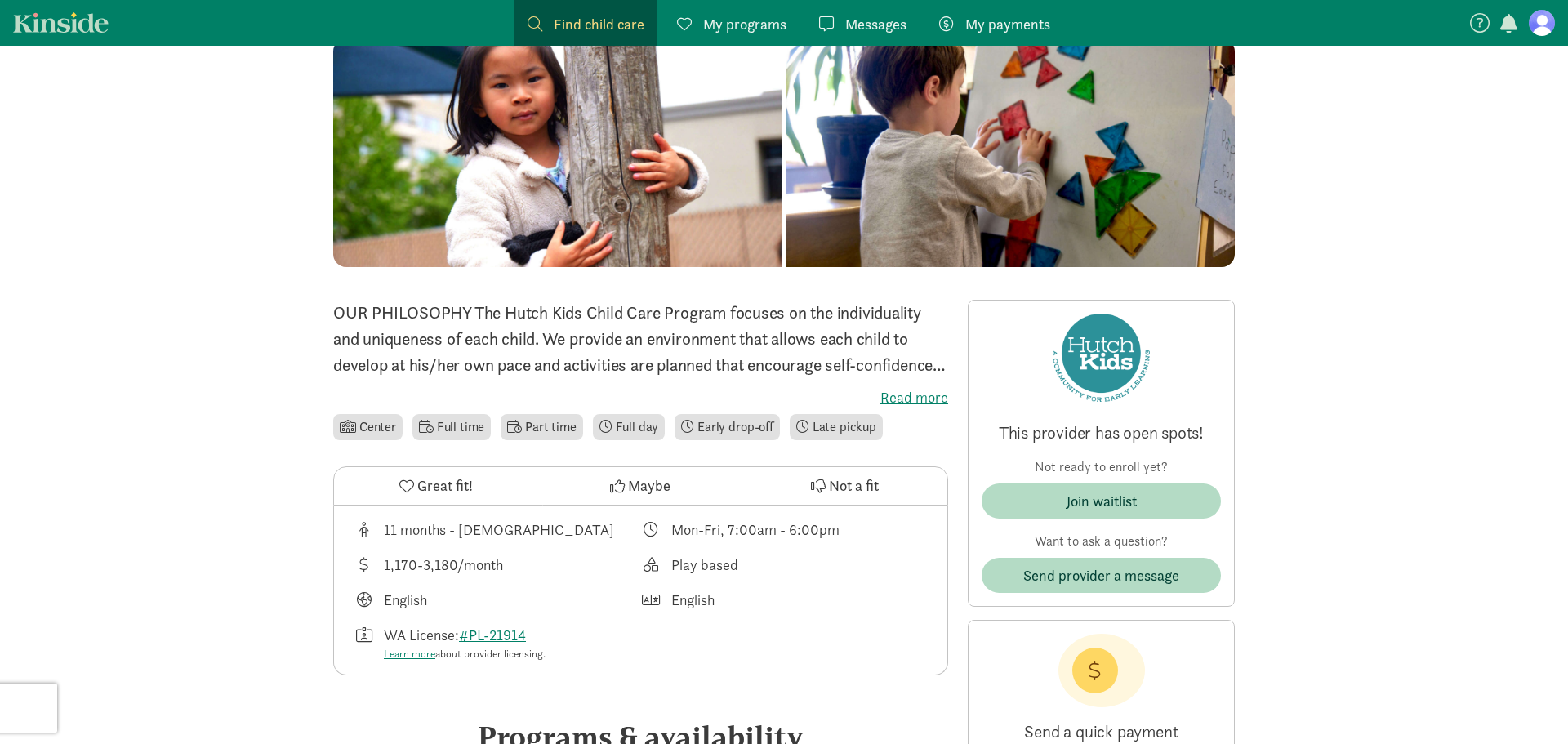
scroll to position [288, 0]
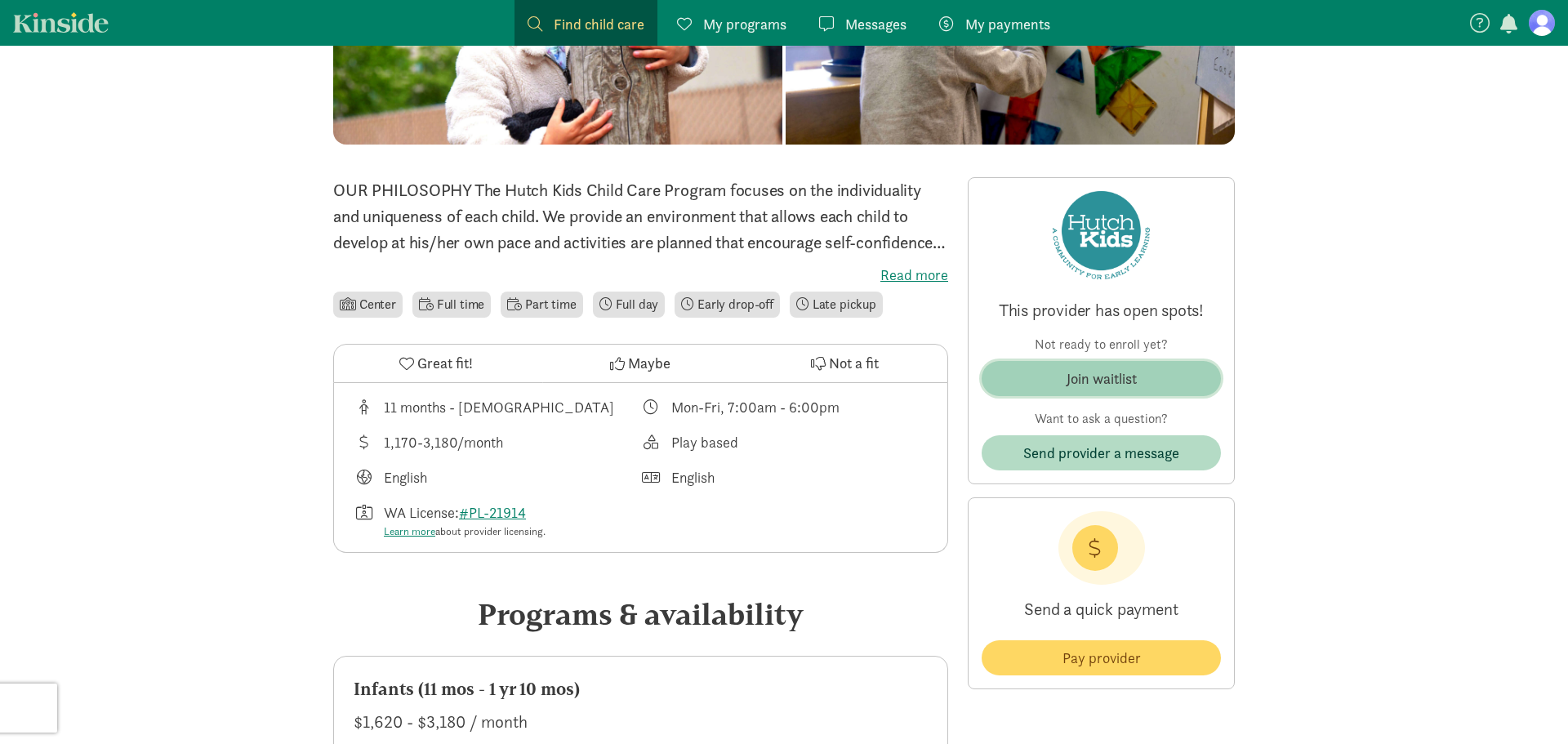
click at [1129, 376] on div "Join waitlist" at bounding box center [1101, 378] width 70 height 22
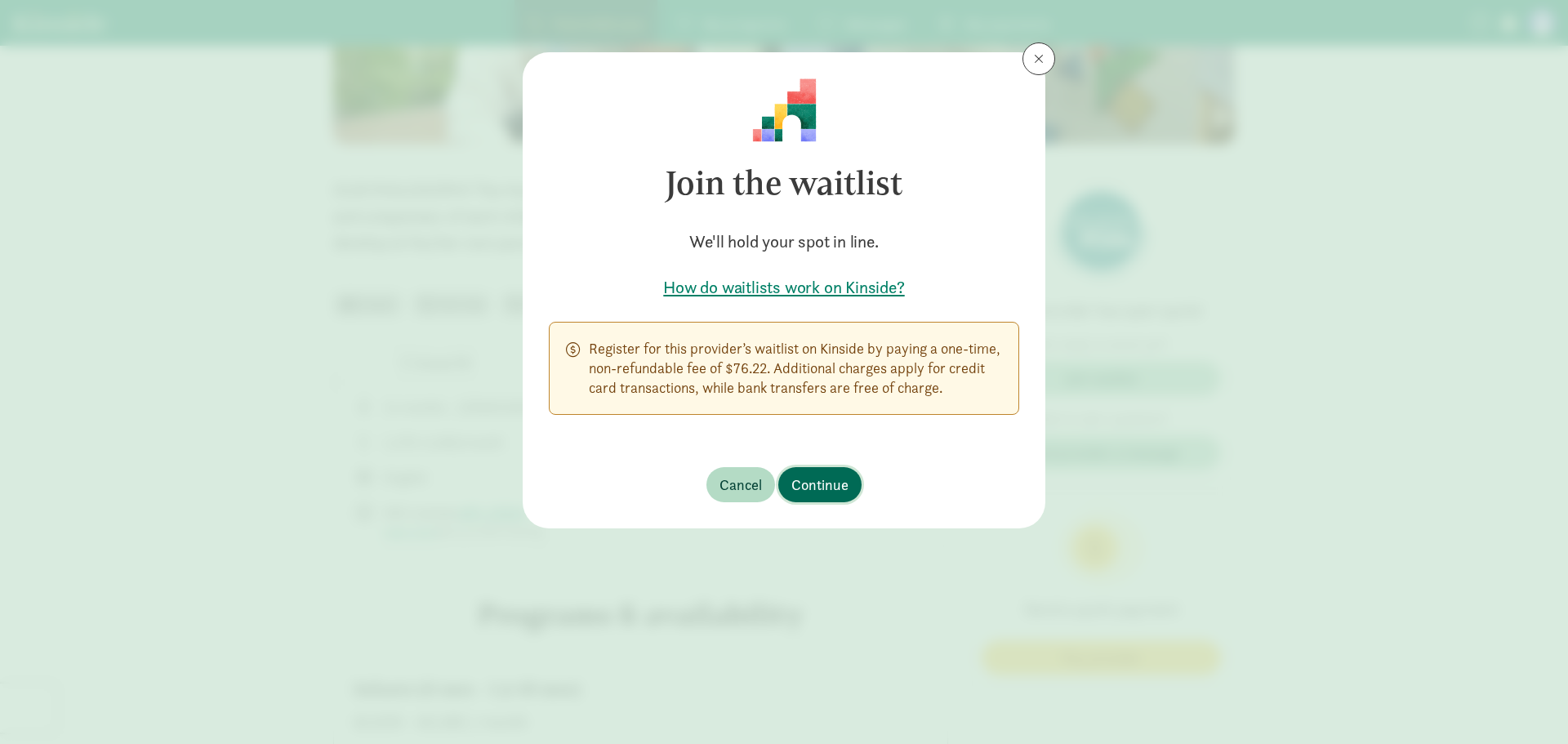
click at [828, 482] on span "Continue" at bounding box center [820, 484] width 58 height 22
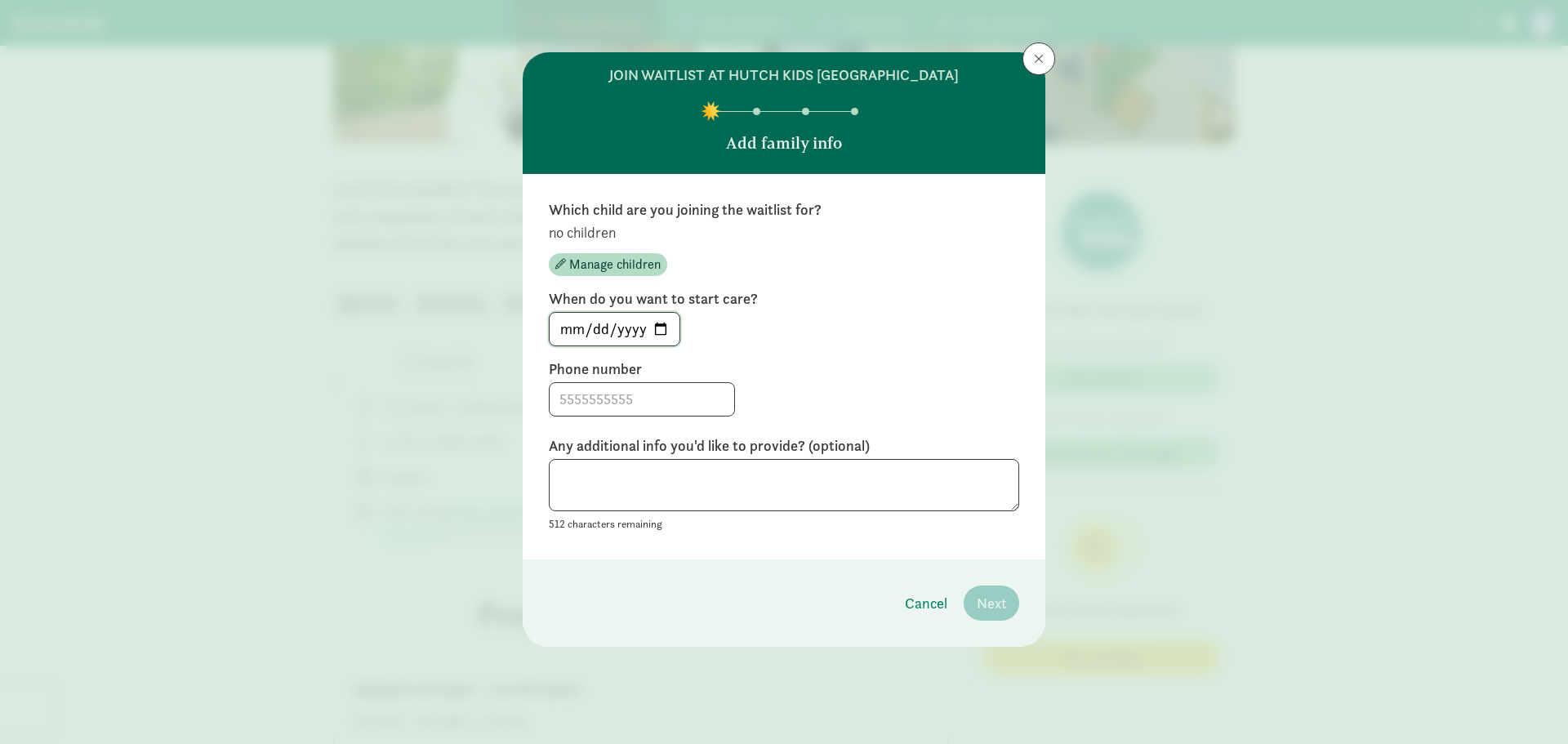
click at [663, 328] on input "[DATE]" at bounding box center [615, 330] width 130 height 33
type input "[DATE]"
click at [771, 323] on div "[DATE]" at bounding box center [784, 330] width 470 height 35
click at [647, 322] on input "[DATE]" at bounding box center [615, 330] width 130 height 33
click at [586, 330] on input "[DATE]" at bounding box center [615, 330] width 130 height 33
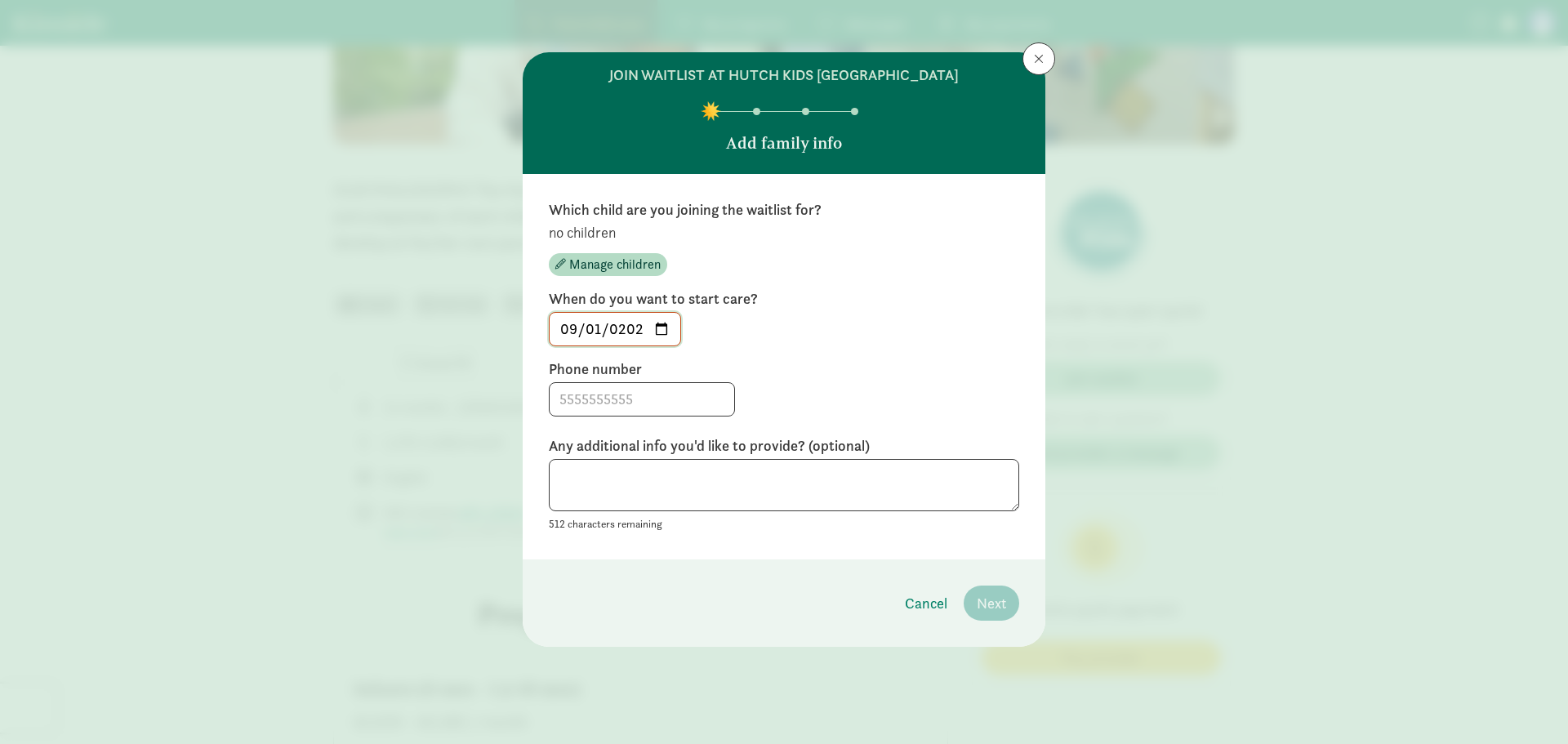
type input "[DATE]"
click at [666, 389] on input at bounding box center [642, 400] width 185 height 33
type input "5024184173"
click at [834, 475] on textarea at bounding box center [784, 486] width 470 height 53
click at [643, 266] on span "Manage children" at bounding box center [615, 265] width 91 height 20
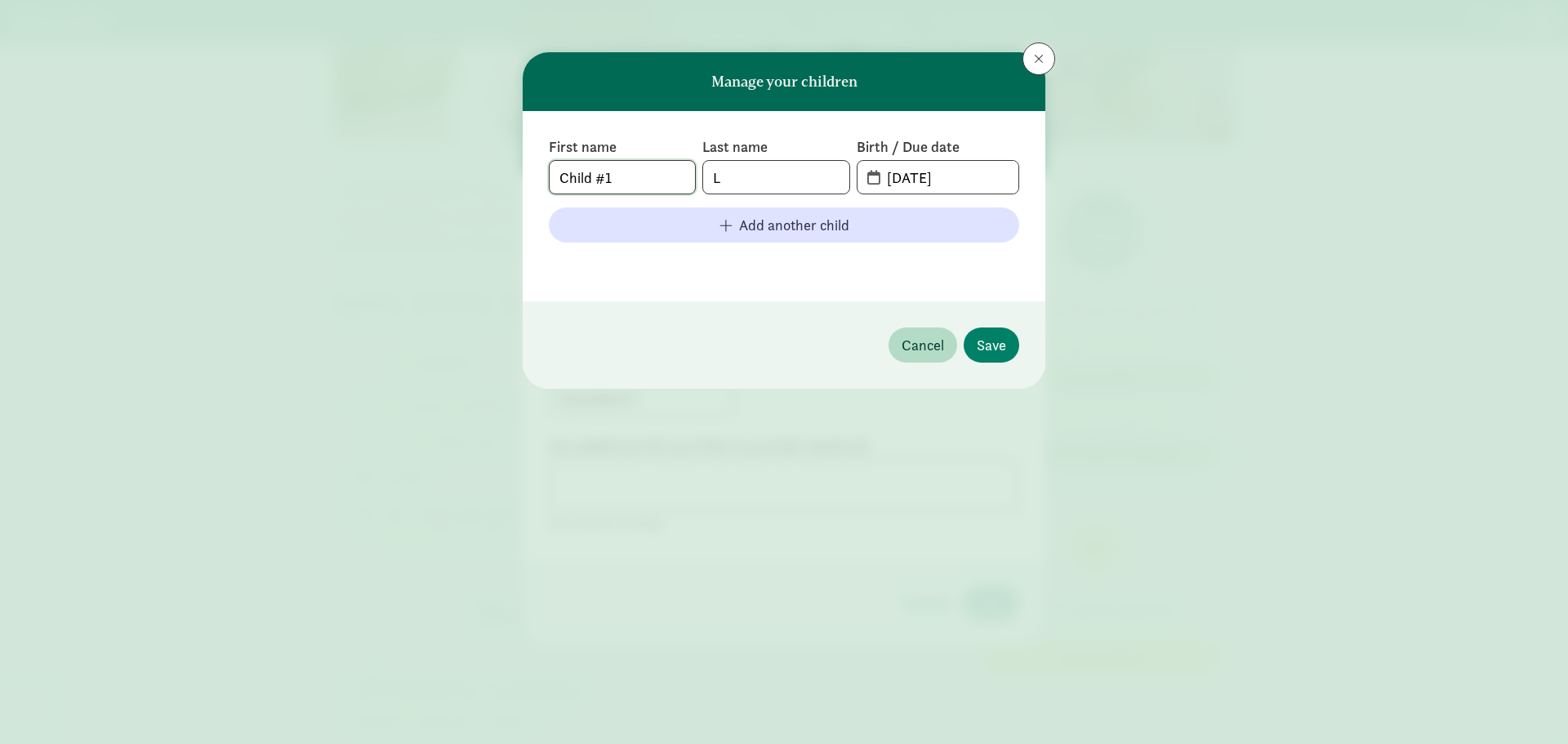
click at [631, 190] on input "Child #1" at bounding box center [622, 178] width 145 height 33
click at [777, 179] on input "L" at bounding box center [776, 178] width 145 height 33
type input "Loken"
click at [874, 179] on span "[DATE]" at bounding box center [938, 178] width 161 height 33
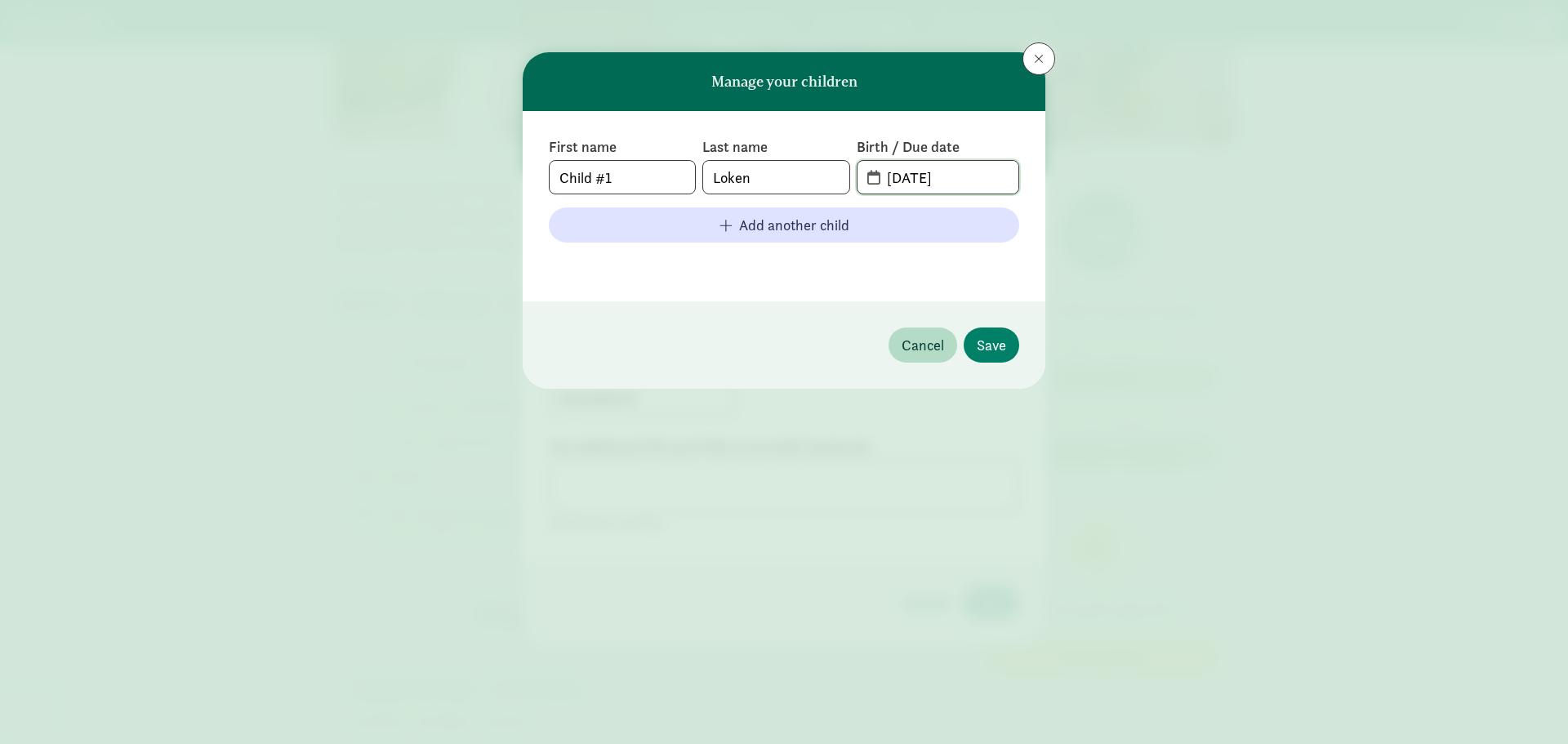
click at [897, 180] on input "[DATE]" at bounding box center [948, 178] width 141 height 33
click at [896, 180] on input "[DATE]" at bounding box center [948, 178] width 141 height 33
type input "[DATE]"
click at [994, 338] on span "Save" at bounding box center [992, 344] width 30 height 22
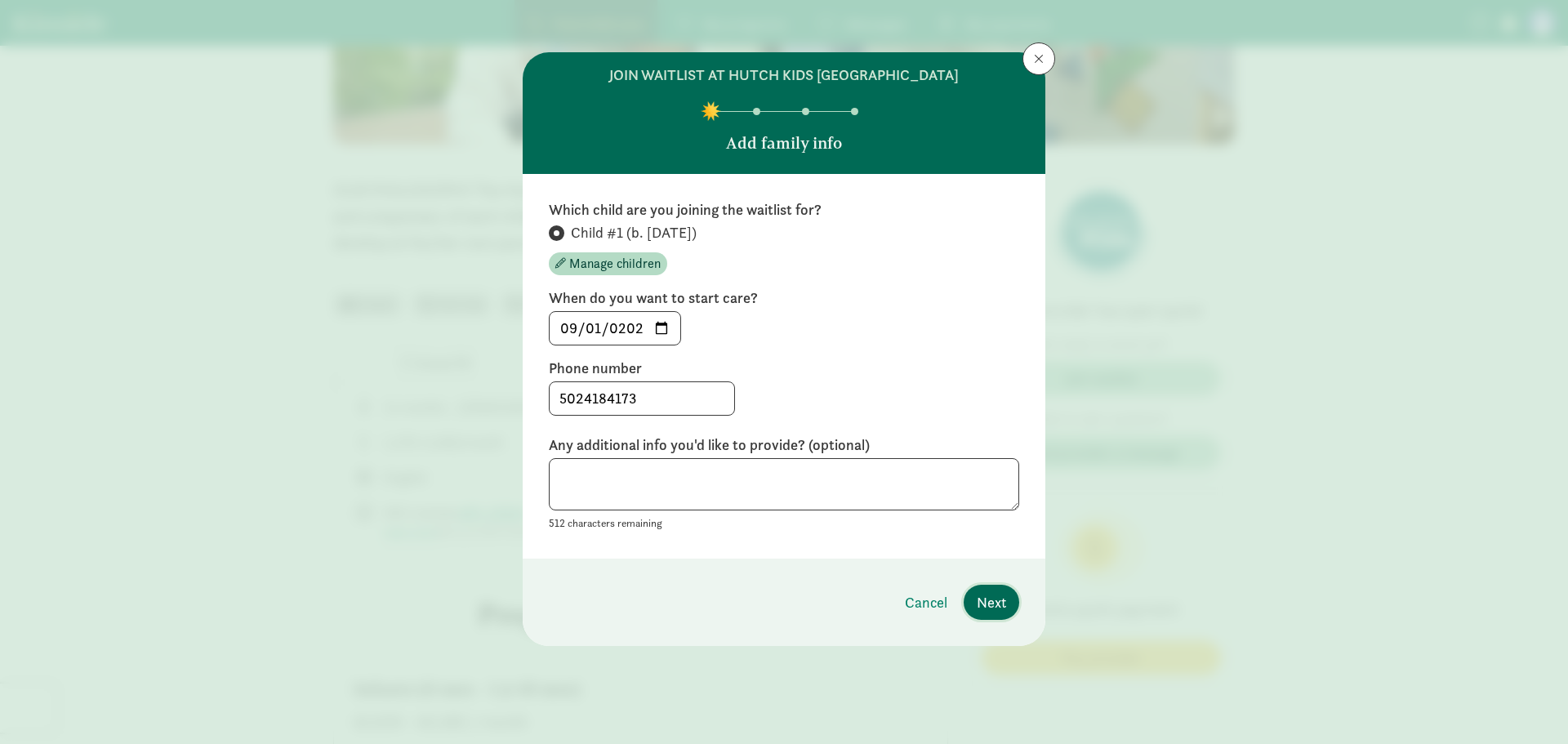
click at [985, 603] on span "Next" at bounding box center [992, 603] width 30 height 22
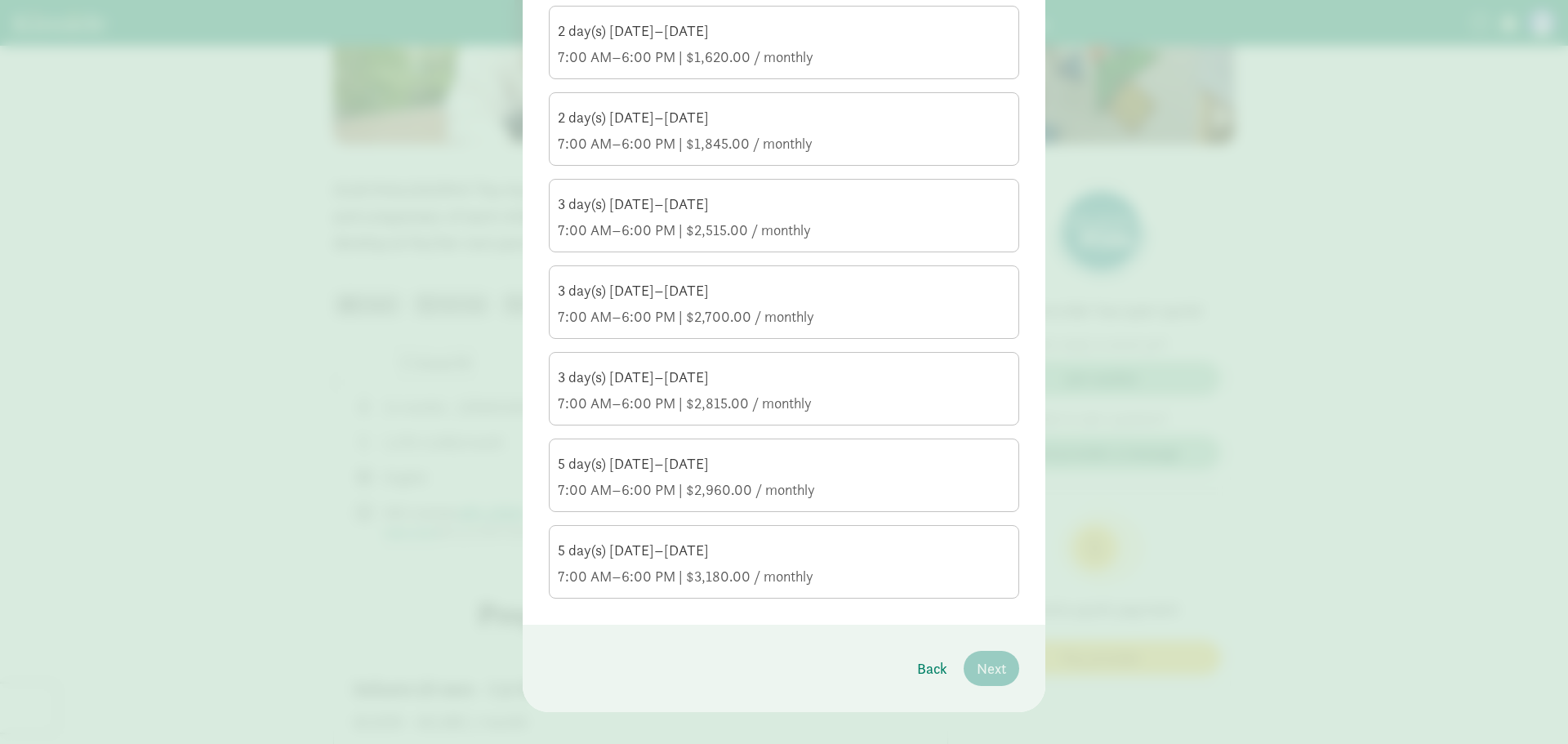
scroll to position [251, 0]
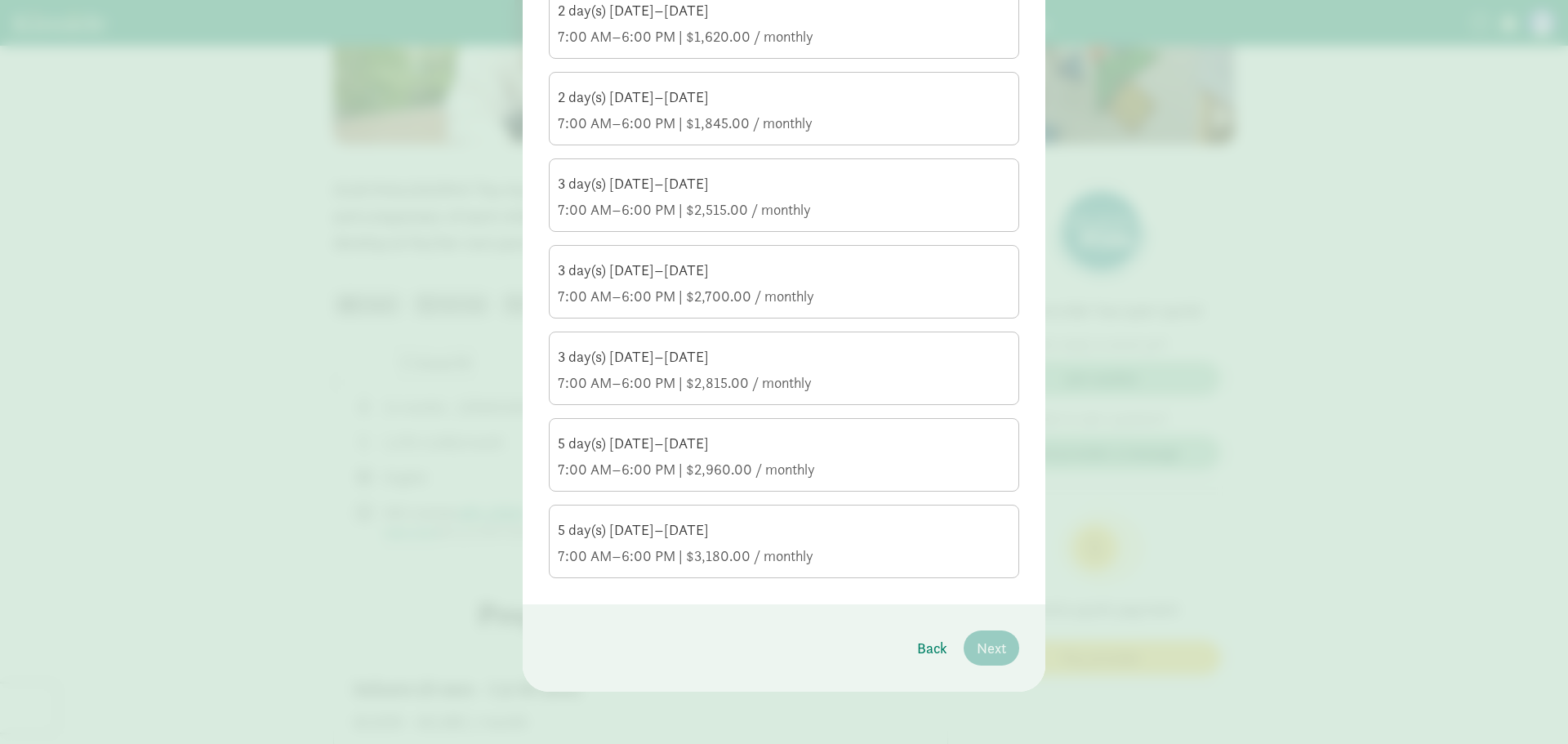
click at [845, 467] on div "7:00 AM–6:00 PM | $2,960.00 / monthly" at bounding box center [784, 470] width 453 height 20
click at [0, 0] on input "5 day(s) [DATE]–[DATE] 7:00 AM–6:00 PM | $2,960.00 / monthly" at bounding box center [0, 0] width 0 height 0
click at [838, 530] on div "5 day(s) [DATE]–[DATE]" at bounding box center [784, 530] width 453 height 20
click at [0, 0] on input "5 day(s) [DATE]–[DATE] 7:00 AM–6:00 PM | $3,180.00 / monthly" at bounding box center [0, 0] width 0 height 0
click at [999, 652] on span "Next" at bounding box center [992, 648] width 30 height 22
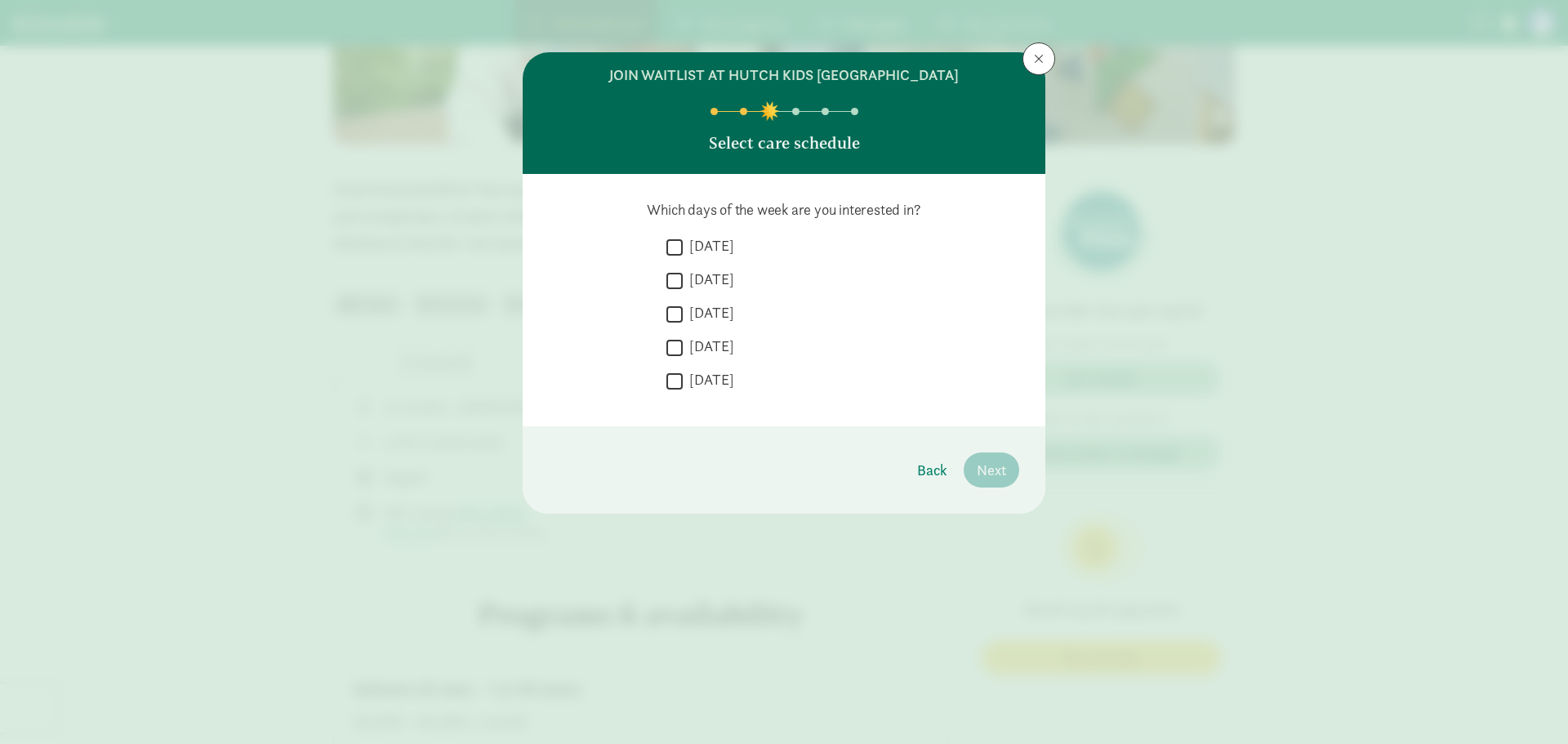
scroll to position [0, 0]
click at [680, 242] on input "[DATE]" at bounding box center [675, 247] width 16 height 22
checkbox input "true"
click at [676, 284] on input "[DATE]" at bounding box center [675, 280] width 16 height 22
checkbox input "true"
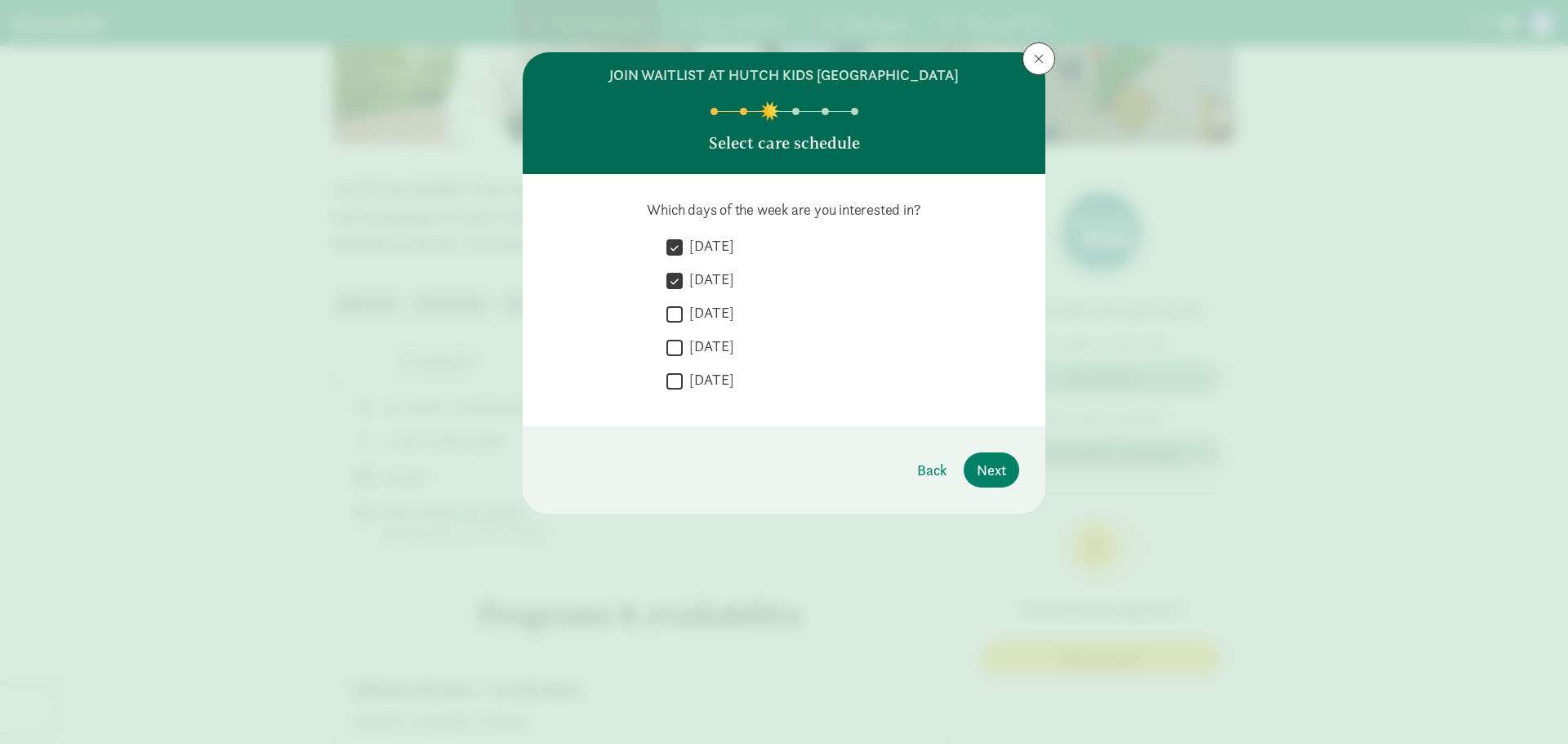
click at [676, 321] on input "[DATE]" at bounding box center [675, 314] width 16 height 22
checkbox input "true"
click at [671, 356] on input "[DATE]" at bounding box center [675, 347] width 16 height 22
checkbox input "true"
click at [671, 382] on input "[DATE]" at bounding box center [675, 381] width 16 height 22
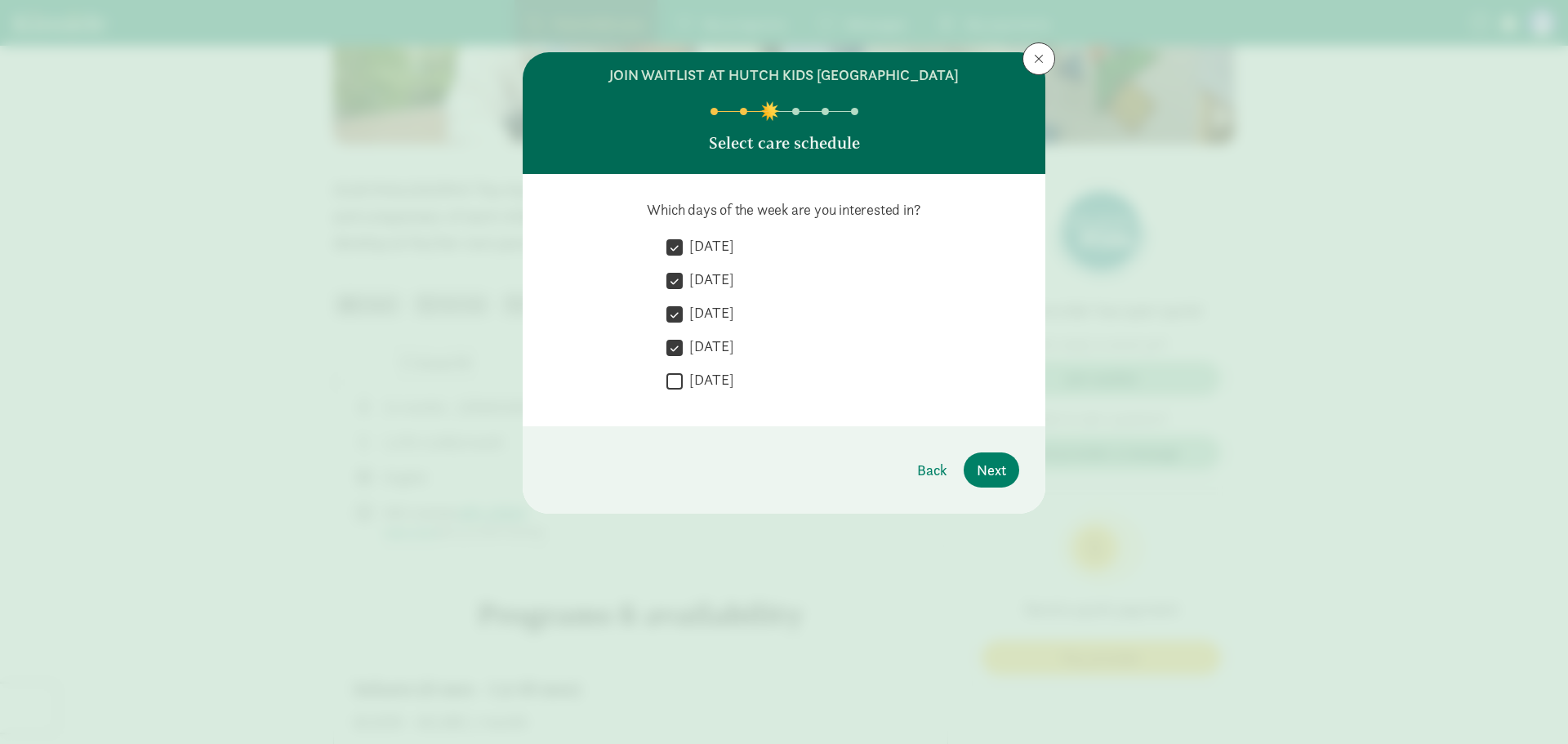
checkbox input "true"
click at [992, 467] on span "Next" at bounding box center [992, 470] width 30 height 22
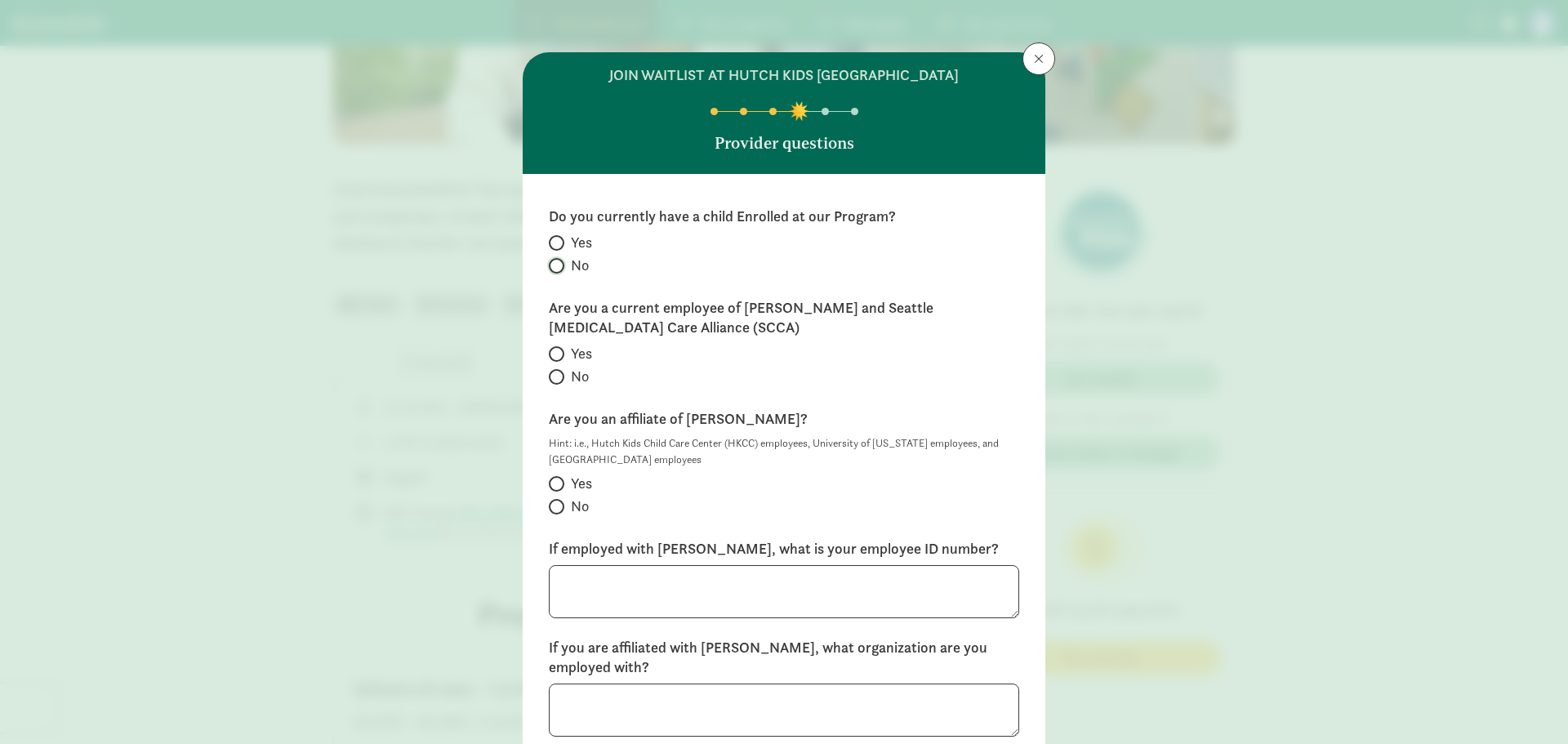
click at [557, 264] on input "No" at bounding box center [554, 266] width 11 height 11
radio input "true"
click at [560, 374] on span at bounding box center [556, 377] width 16 height 16
click at [560, 374] on input "No" at bounding box center [554, 377] width 11 height 11
radio input "true"
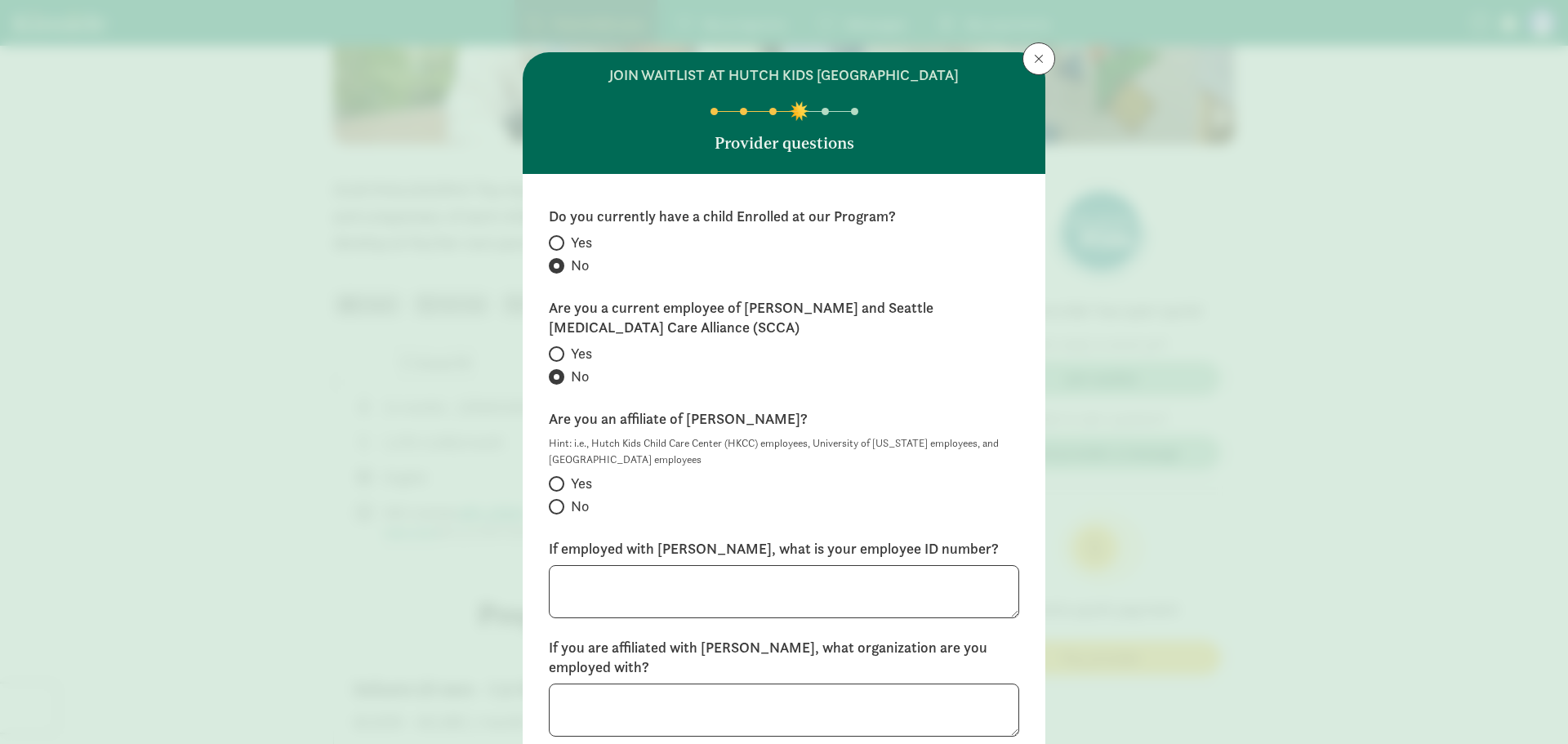
click at [560, 503] on span at bounding box center [556, 506] width 16 height 16
click at [560, 503] on input "No" at bounding box center [554, 506] width 11 height 11
radio input "true"
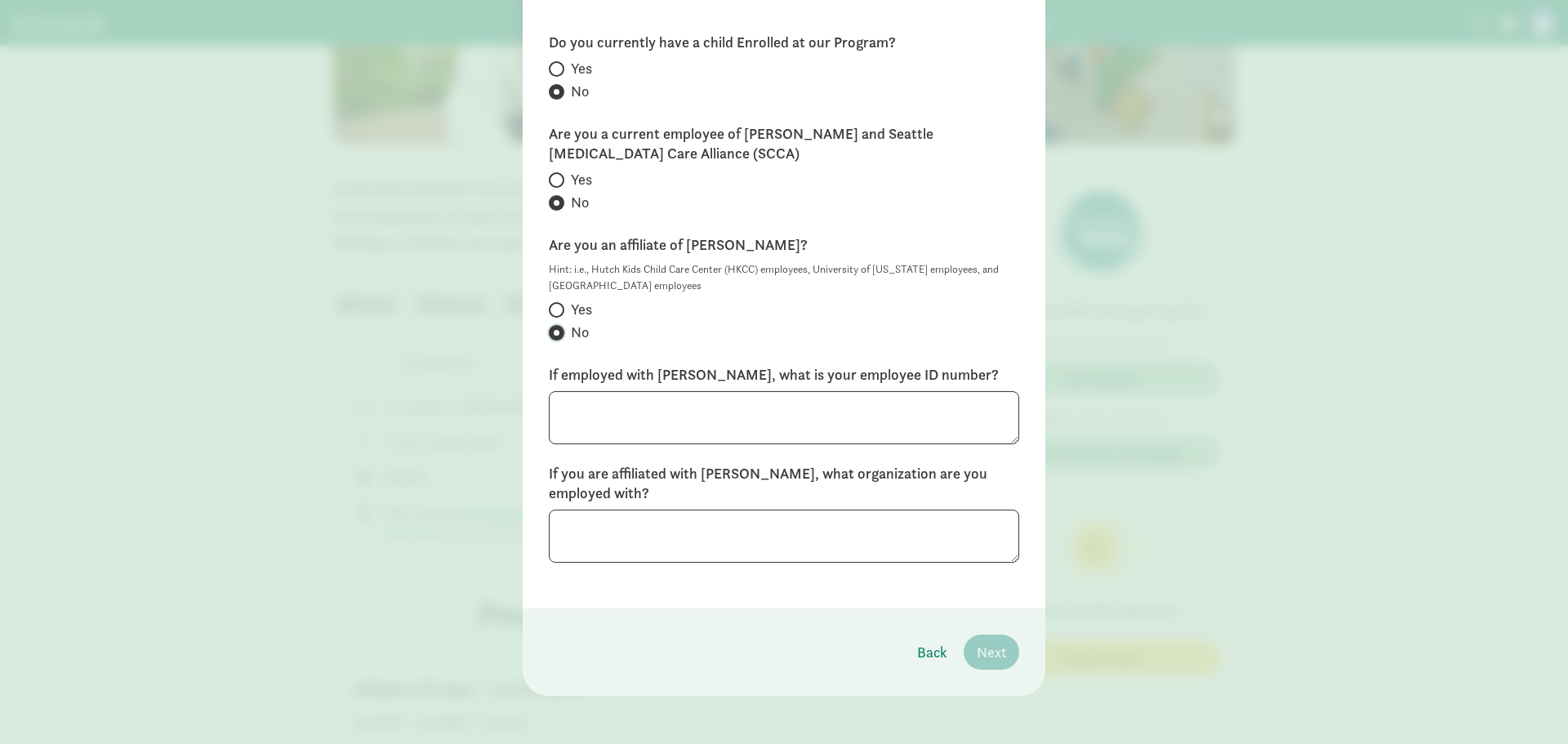
scroll to position [178, 0]
click at [805, 407] on textarea at bounding box center [784, 414] width 470 height 53
type textarea "M"
type textarea "N/A"
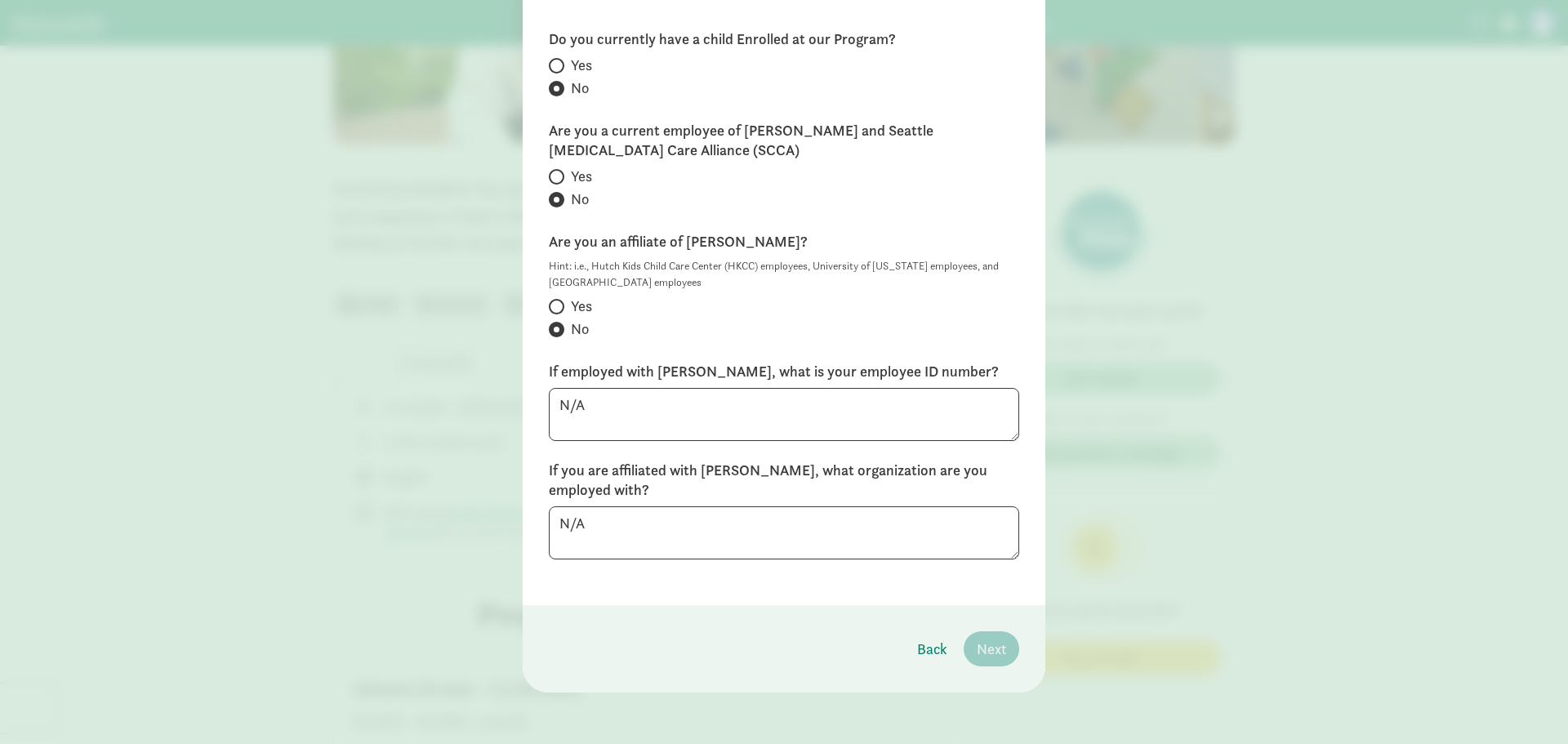
click at [789, 640] on footer "Back Next" at bounding box center [784, 649] width 523 height 87
click at [994, 639] on span "Next" at bounding box center [992, 649] width 30 height 22
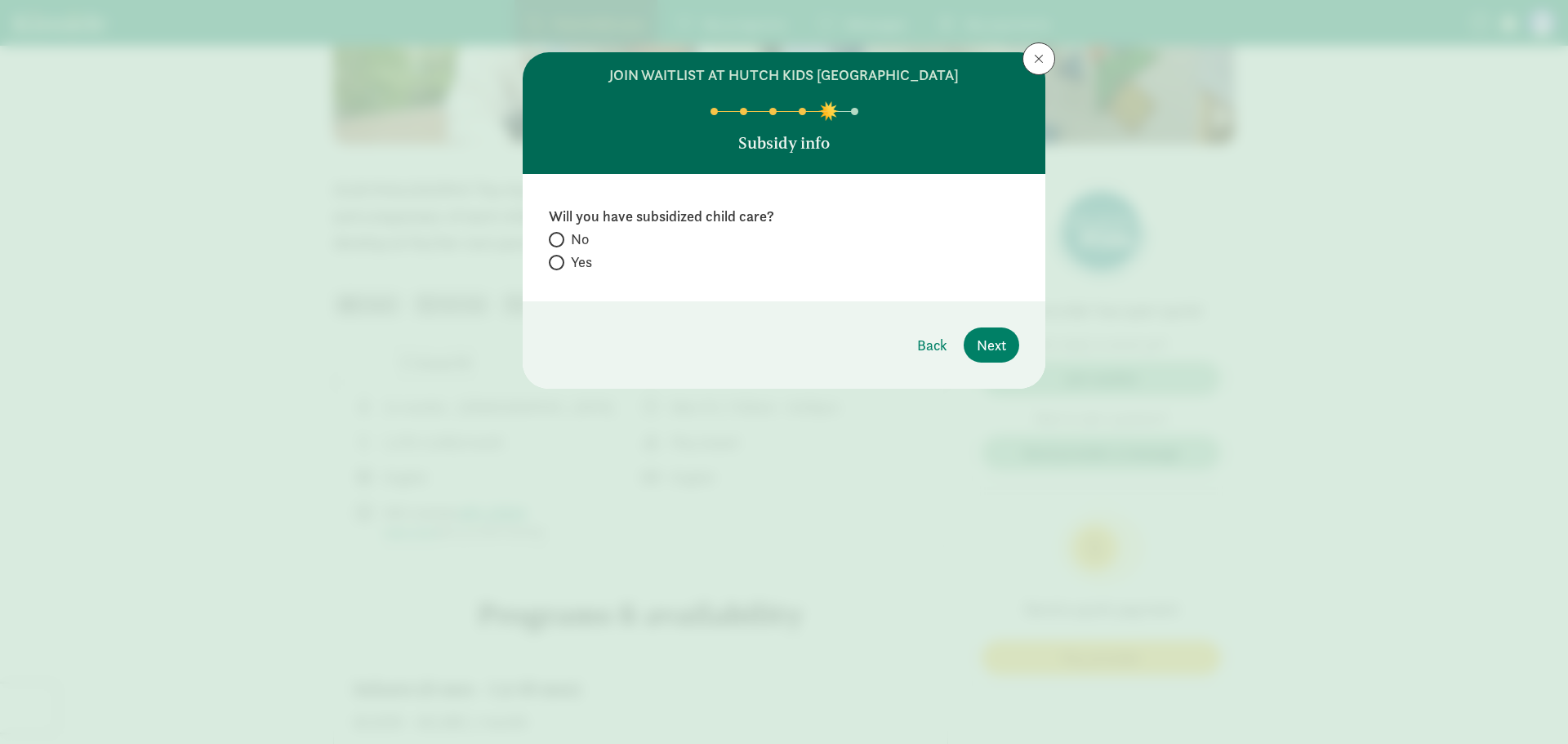
click at [547, 235] on div "Will you have subsidized child care? No Yes" at bounding box center [784, 238] width 523 height 127
drag, startPoint x: 558, startPoint y: 233, endPoint x: 569, endPoint y: 240, distance: 13.0
click at [559, 233] on span at bounding box center [556, 239] width 16 height 16
click at [559, 234] on input "No" at bounding box center [554, 239] width 11 height 11
radio input "true"
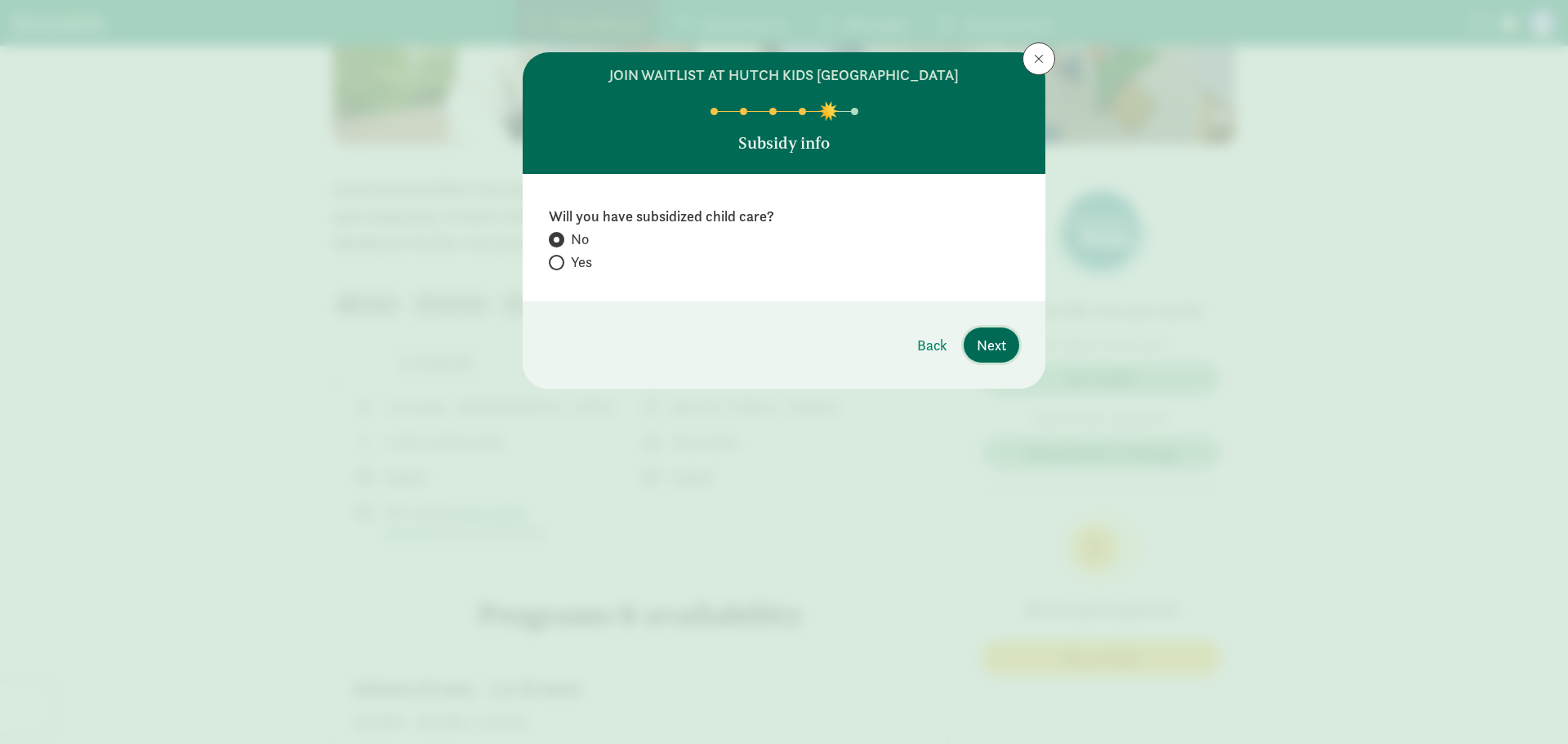
click at [1001, 347] on span "Next" at bounding box center [992, 344] width 30 height 22
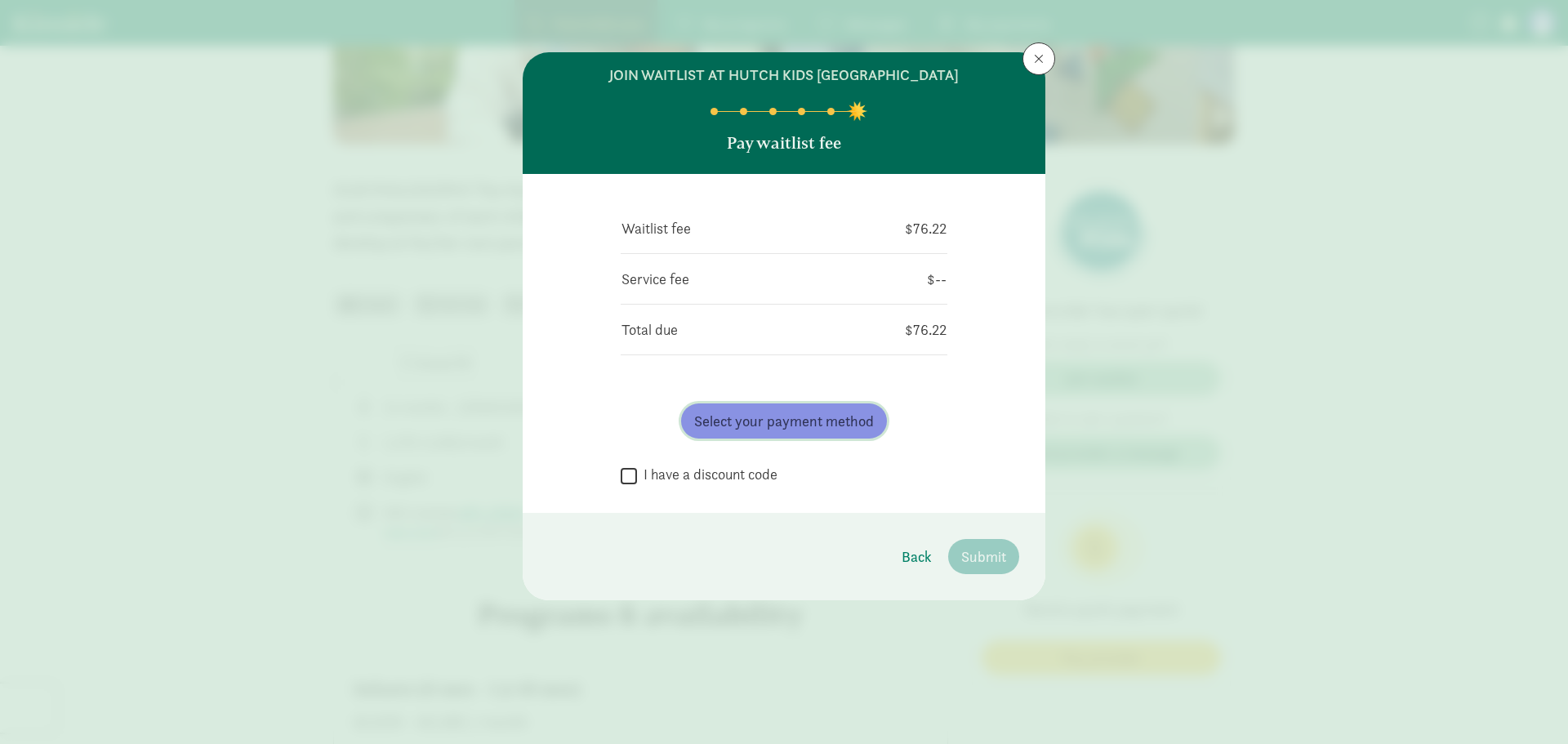
click at [796, 430] on span "Select your payment method" at bounding box center [784, 421] width 180 height 22
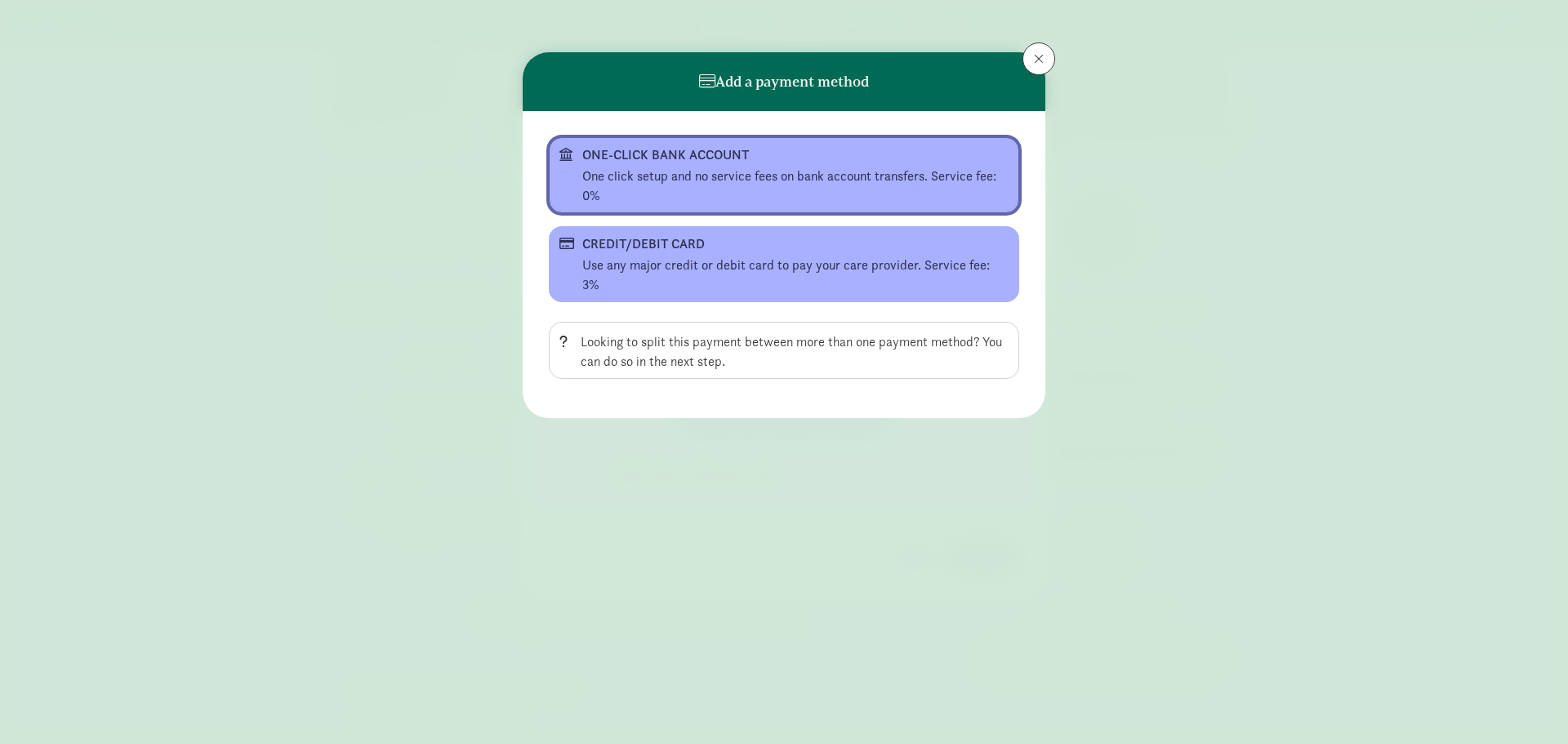
click at [692, 183] on div "One click setup and no service fees on bank account transfers. Service fee: 0%" at bounding box center [796, 187] width 427 height 39
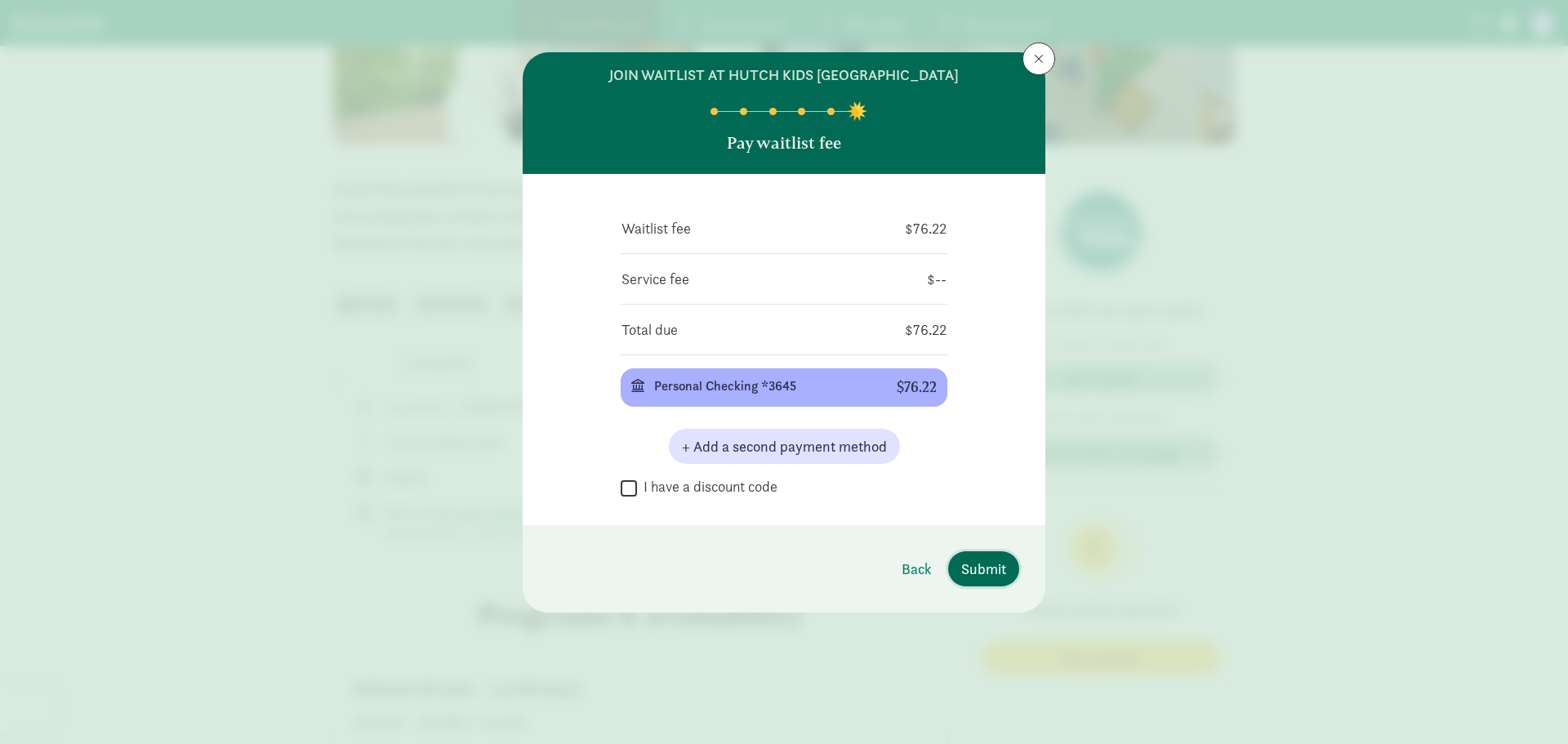
click at [989, 566] on span "Submit" at bounding box center [984, 569] width 45 height 22
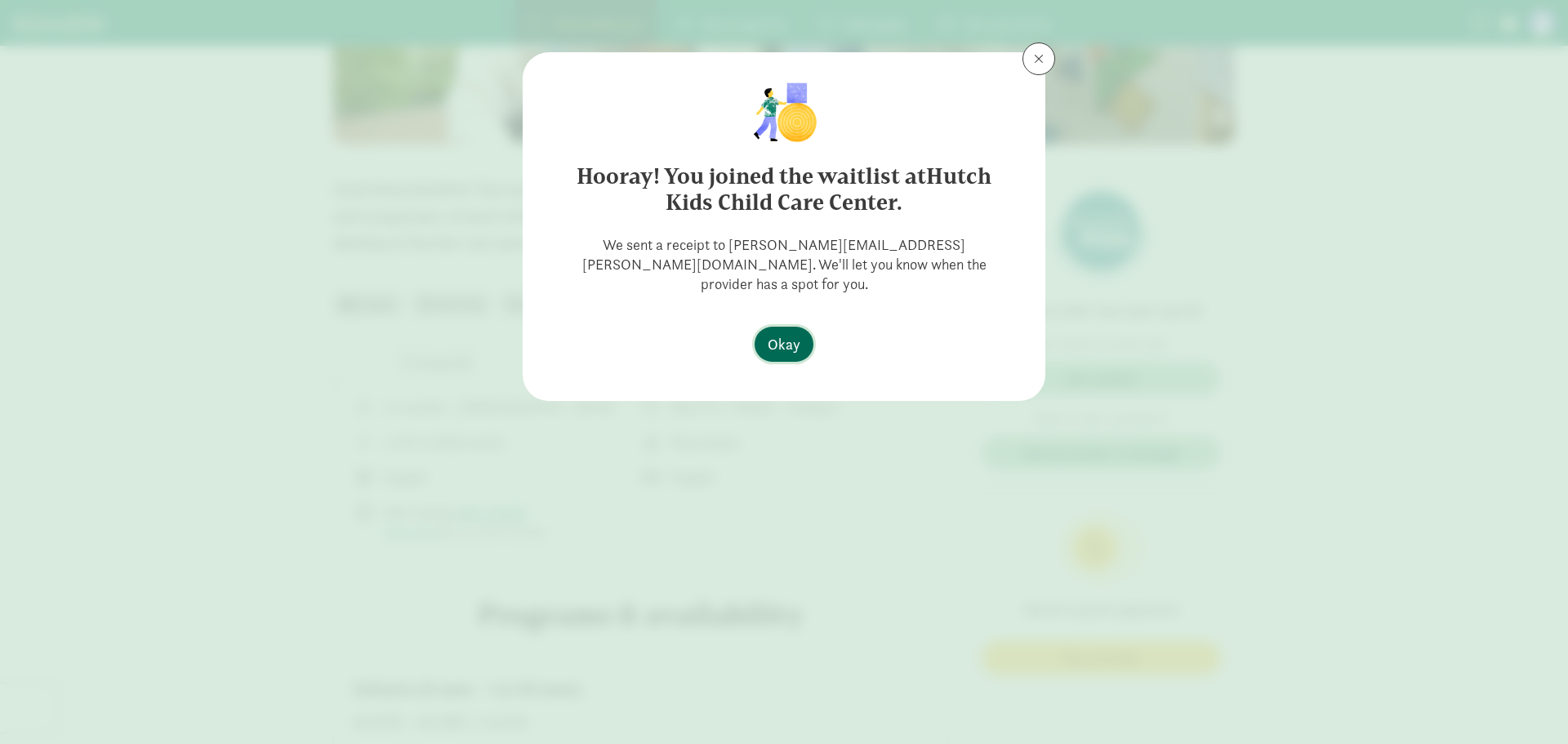
click at [785, 335] on span "Okay" at bounding box center [784, 344] width 33 height 22
